Goal: Information Seeking & Learning: Understand process/instructions

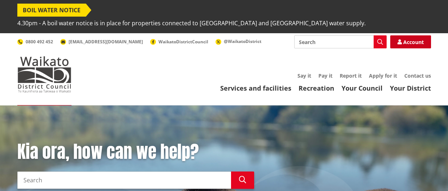
click at [417, 35] on link "Account" at bounding box center [410, 41] width 41 height 13
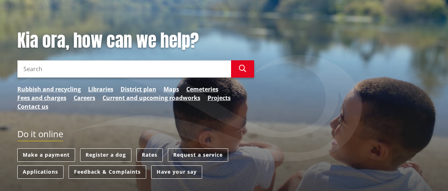
scroll to position [72, 0]
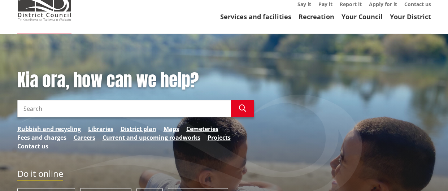
click at [46, 133] on link "Fees and charges" at bounding box center [41, 137] width 49 height 9
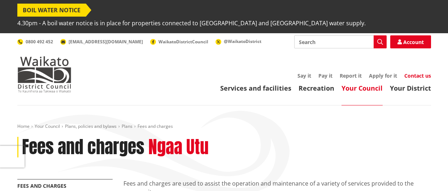
click at [416, 72] on link "Contact us" at bounding box center [418, 75] width 27 height 7
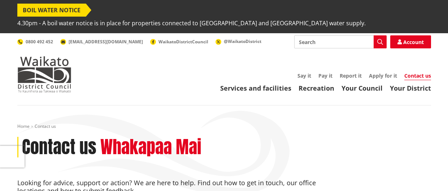
click at [350, 35] on input "Search" at bounding box center [340, 41] width 92 height 13
type input "change direct debit"
click at [381, 39] on icon "button" at bounding box center [380, 42] width 6 height 6
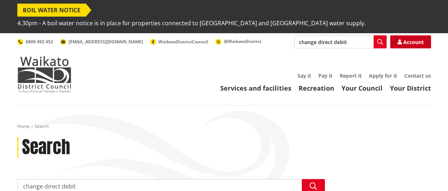
click at [409, 35] on link "Account" at bounding box center [410, 41] width 41 height 13
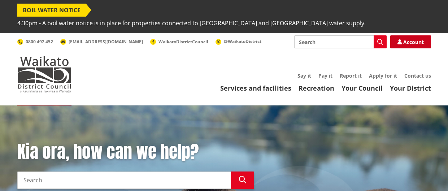
click at [417, 35] on link "Account" at bounding box center [410, 41] width 41 height 13
click at [419, 35] on link "Account" at bounding box center [410, 41] width 41 height 13
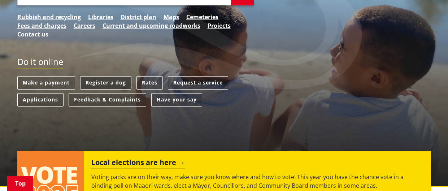
scroll to position [185, 0]
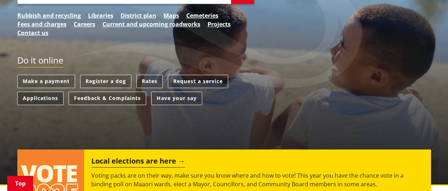
click at [55, 92] on link "Applications" at bounding box center [40, 98] width 46 height 13
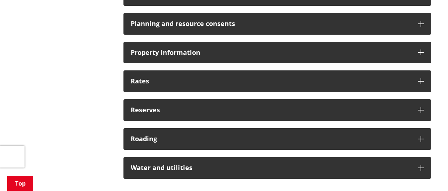
scroll to position [645, 0]
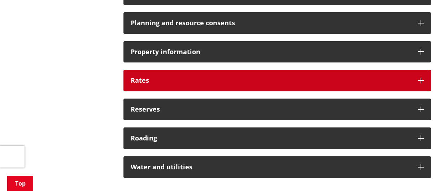
click at [155, 77] on h3 "Rates" at bounding box center [271, 80] width 280 height 7
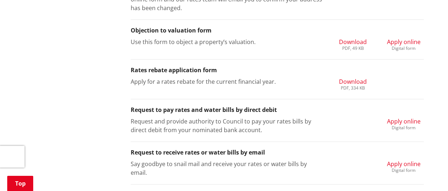
scroll to position [880, 0]
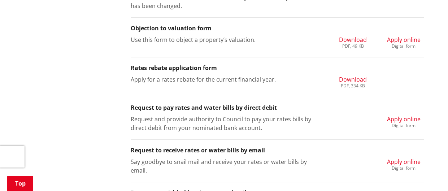
click at [415, 115] on span "Apply online" at bounding box center [404, 119] width 34 height 8
